Goal: Information Seeking & Learning: Learn about a topic

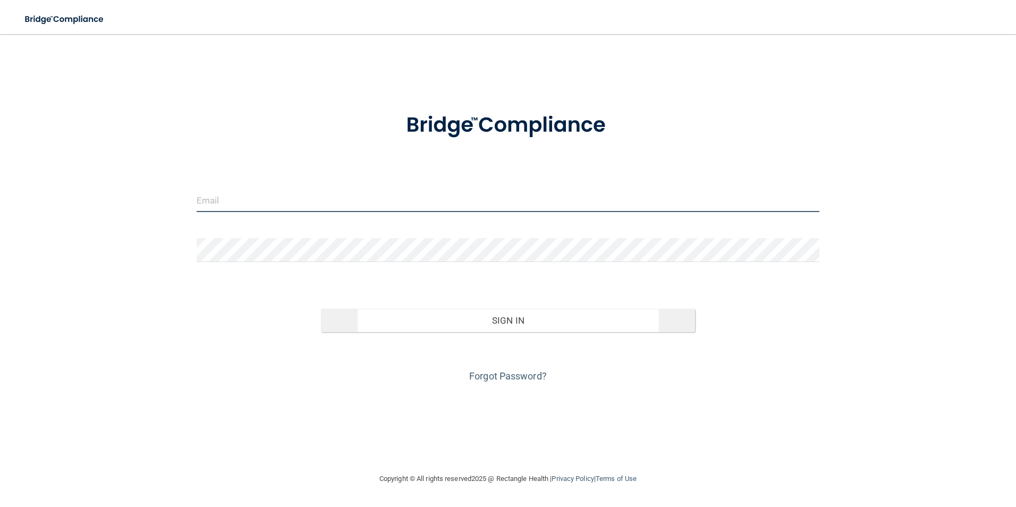
type input "[EMAIL_ADDRESS][DOMAIN_NAME]"
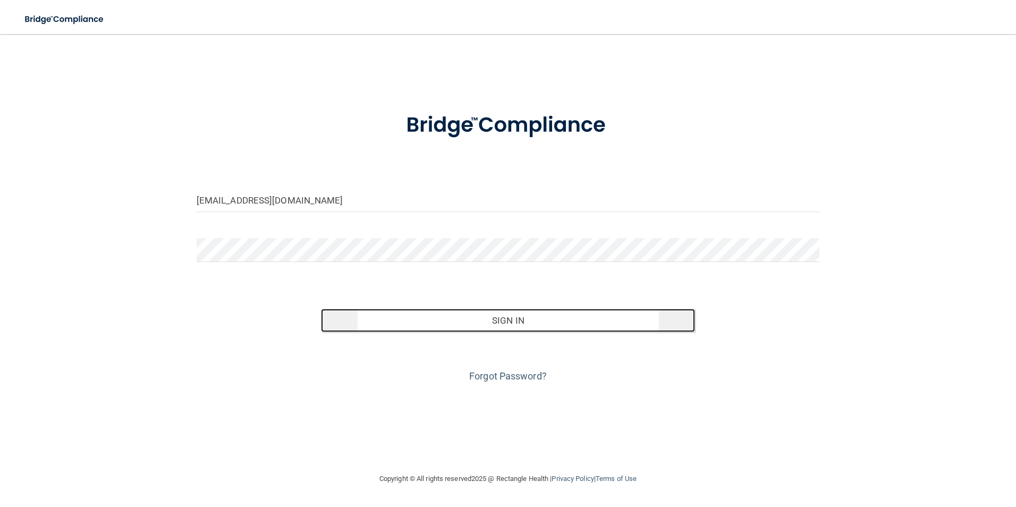
click at [465, 319] on button "Sign In" at bounding box center [508, 320] width 374 height 23
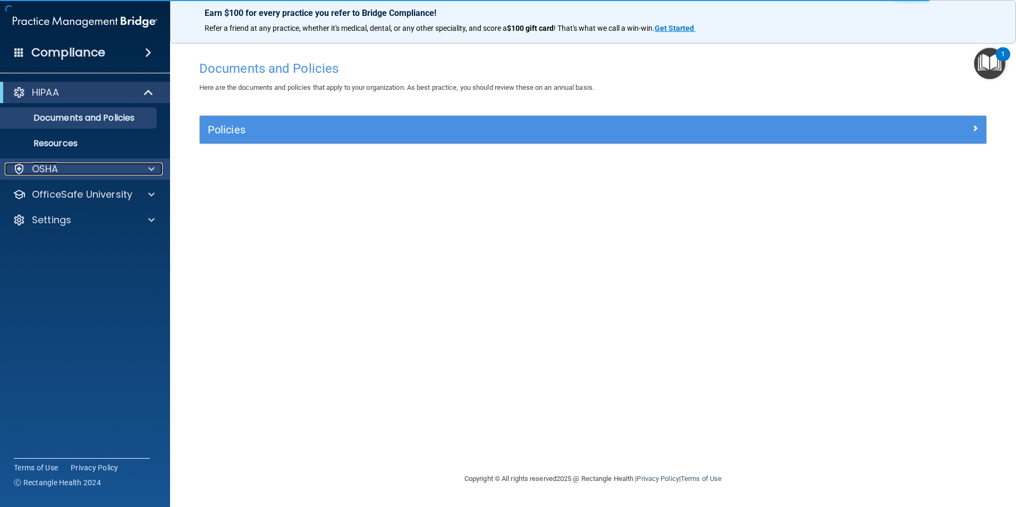
click at [68, 175] on div "OSHA" at bounding box center [71, 169] width 132 height 13
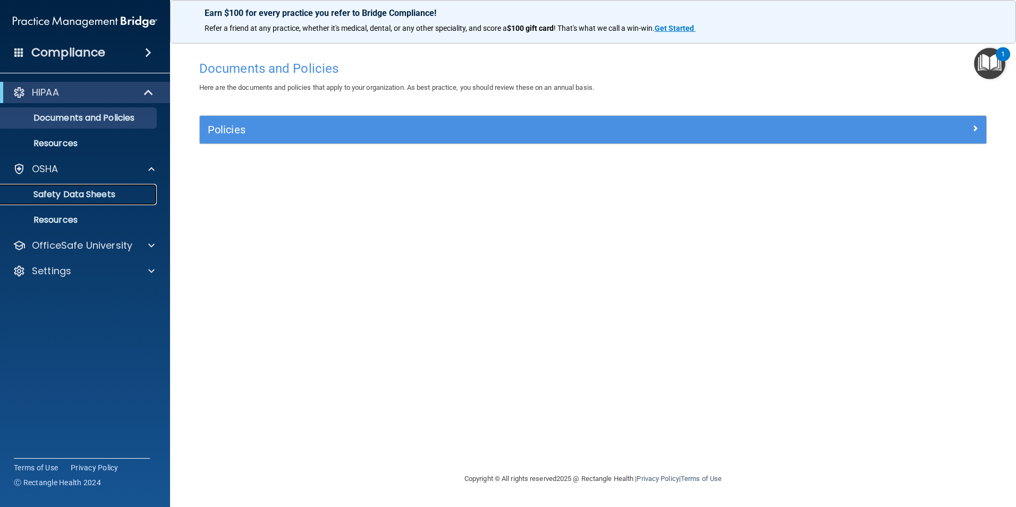
click at [66, 189] on p "Safety Data Sheets" at bounding box center [79, 194] width 145 height 11
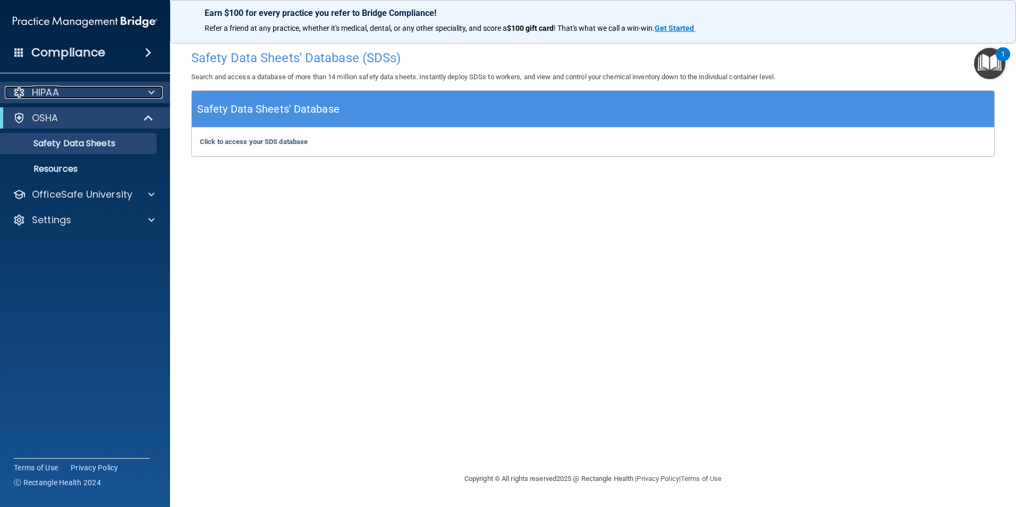
click at [141, 93] on div at bounding box center [150, 92] width 27 height 13
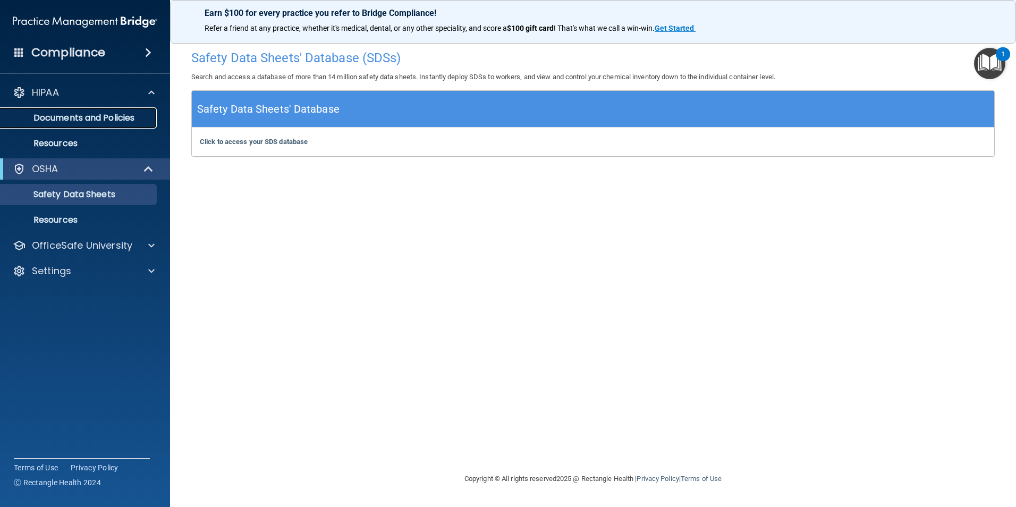
click at [137, 113] on p "Documents and Policies" at bounding box center [79, 118] width 145 height 11
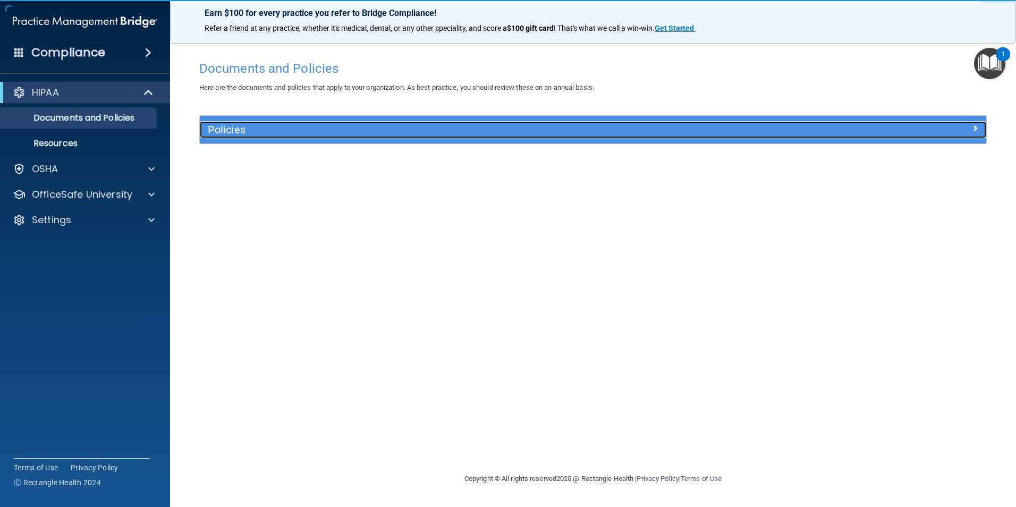
click at [278, 129] on h5 "Policies" at bounding box center [495, 130] width 574 height 12
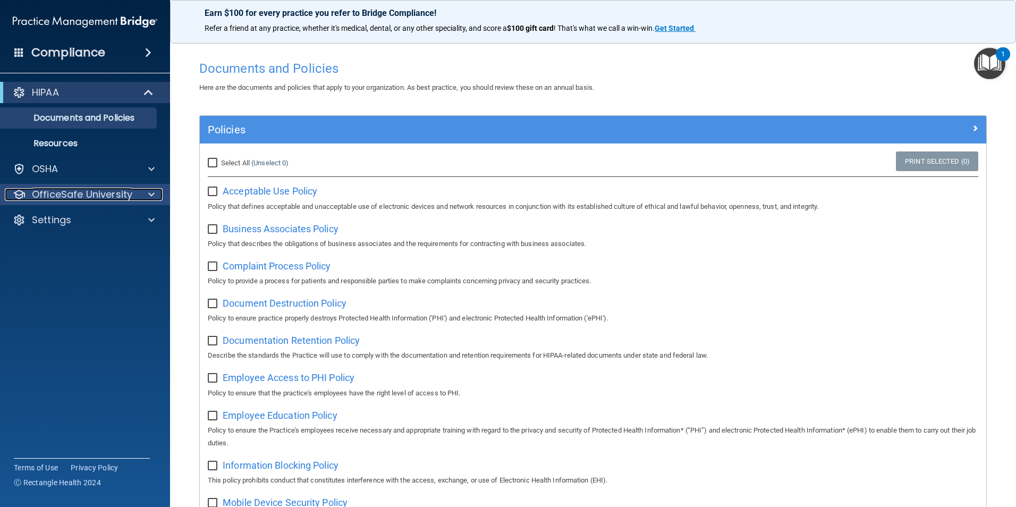
click at [100, 196] on p "OfficeSafe University" at bounding box center [82, 194] width 100 height 13
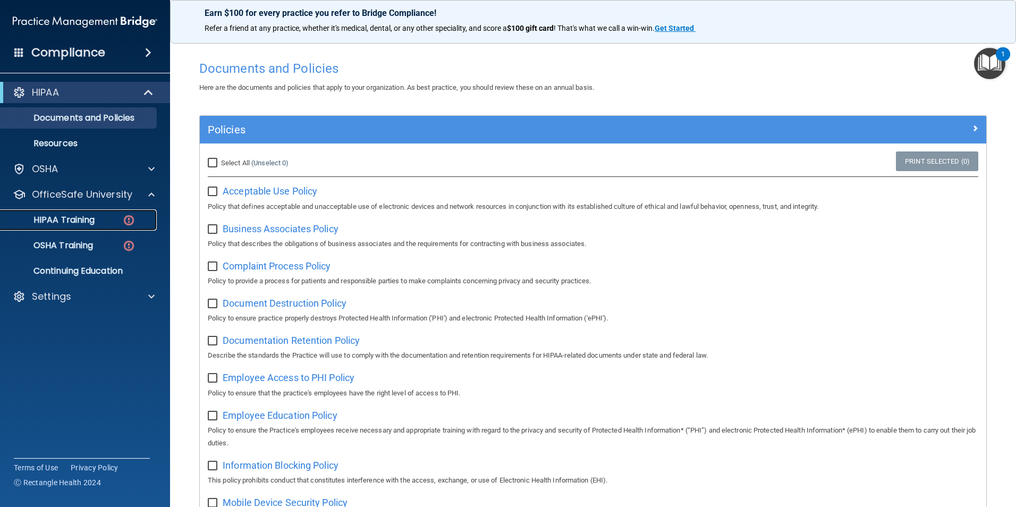
click at [86, 213] on link "HIPAA Training" at bounding box center [72, 219] width 167 height 21
